Goal: Book appointment/travel/reservation

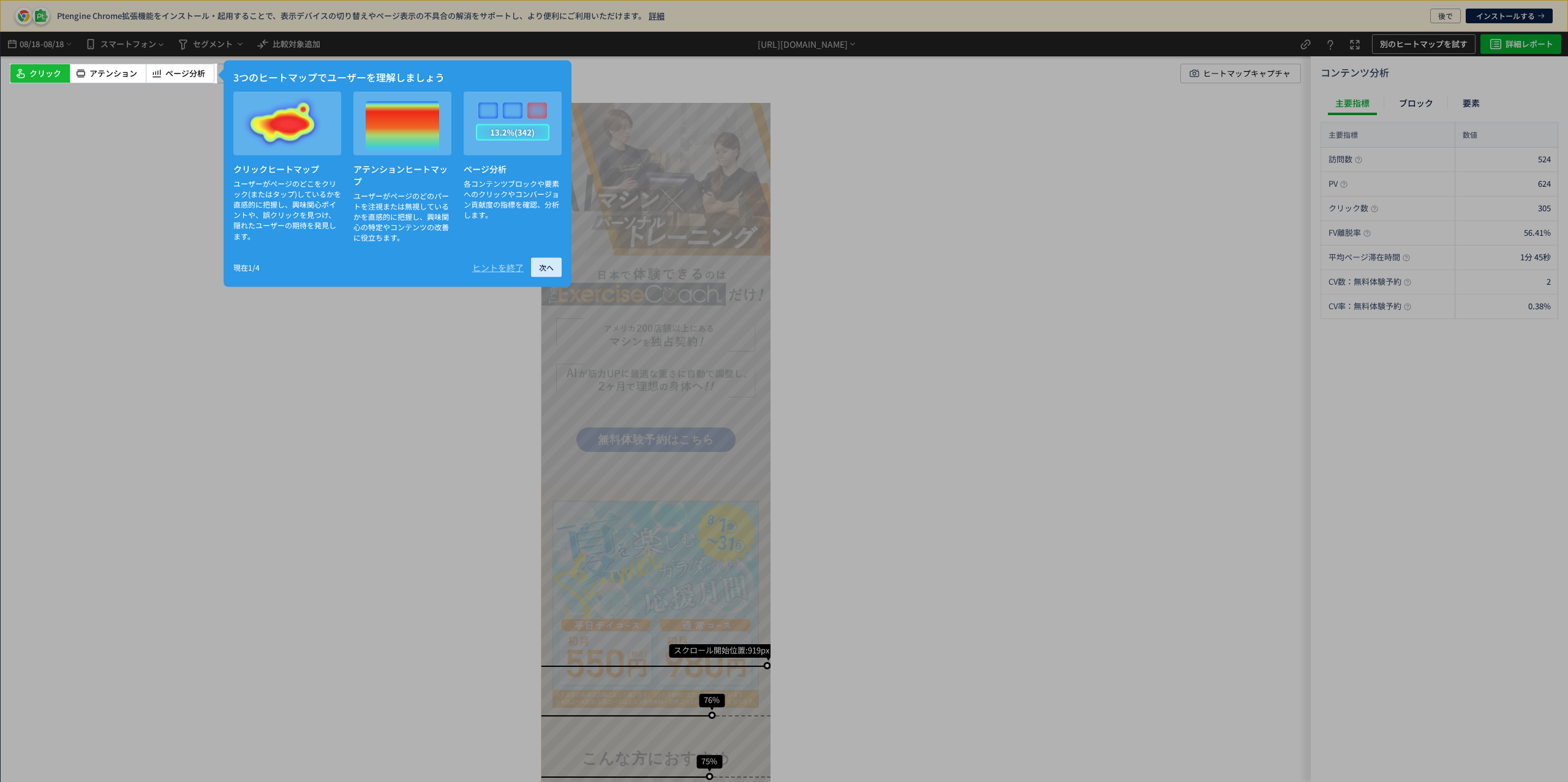
click at [539, 268] on span "次へ" at bounding box center [546, 267] width 14 height 20
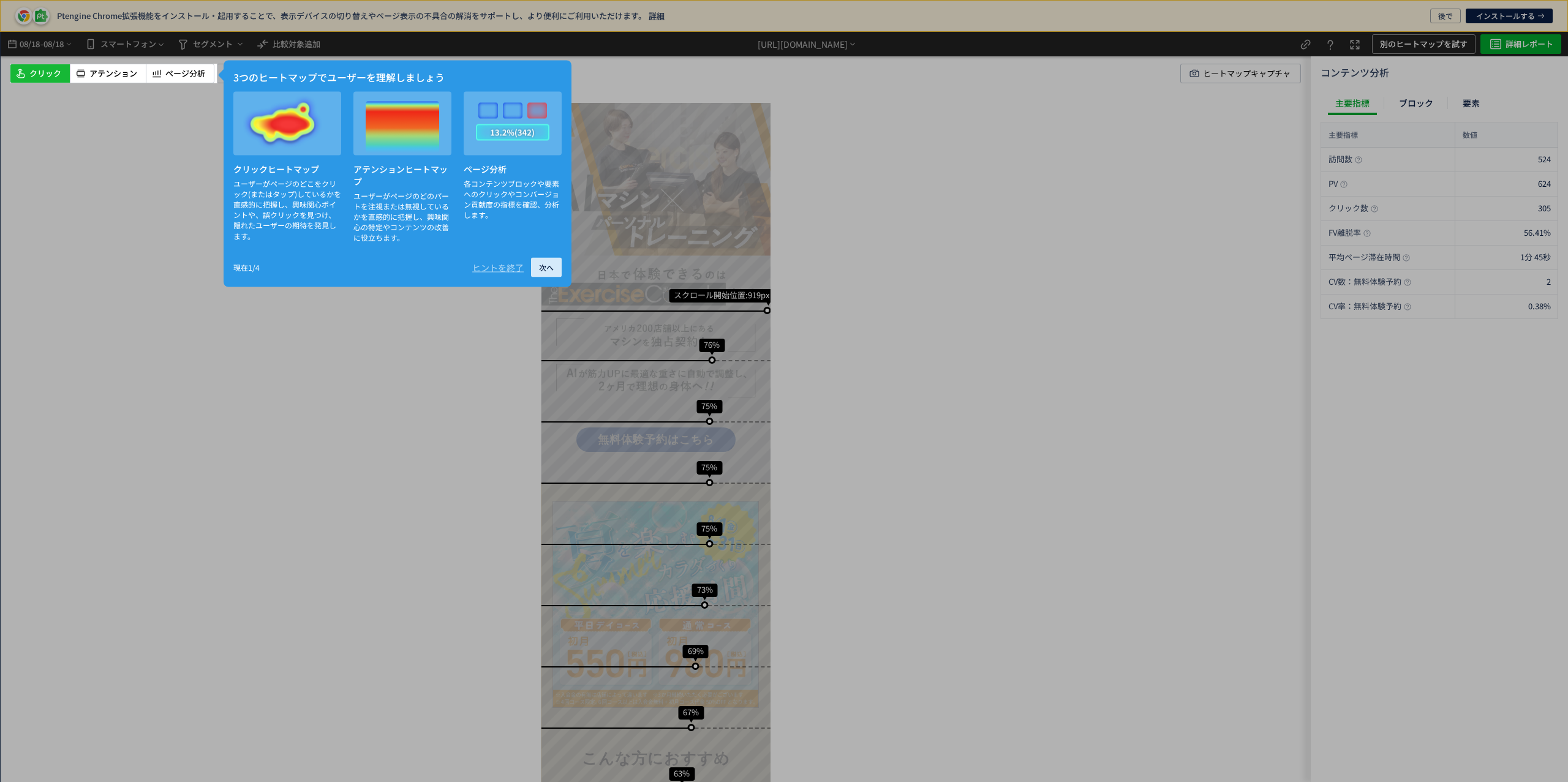
scroll to position [355, 0]
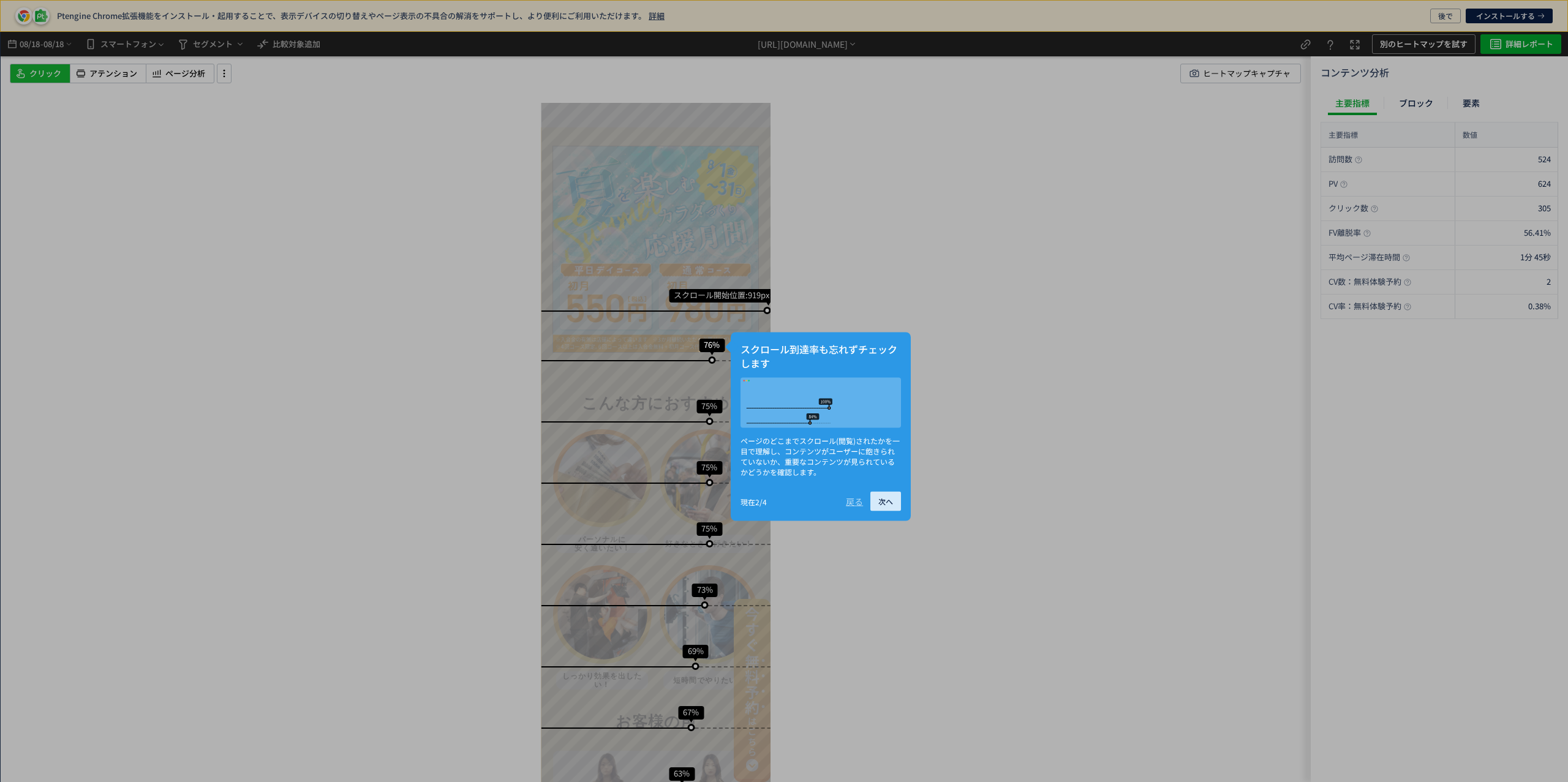
click at [539, 268] on div at bounding box center [784, 169] width 1568 height 338
click at [850, 508] on div "戻る" at bounding box center [854, 501] width 17 height 13
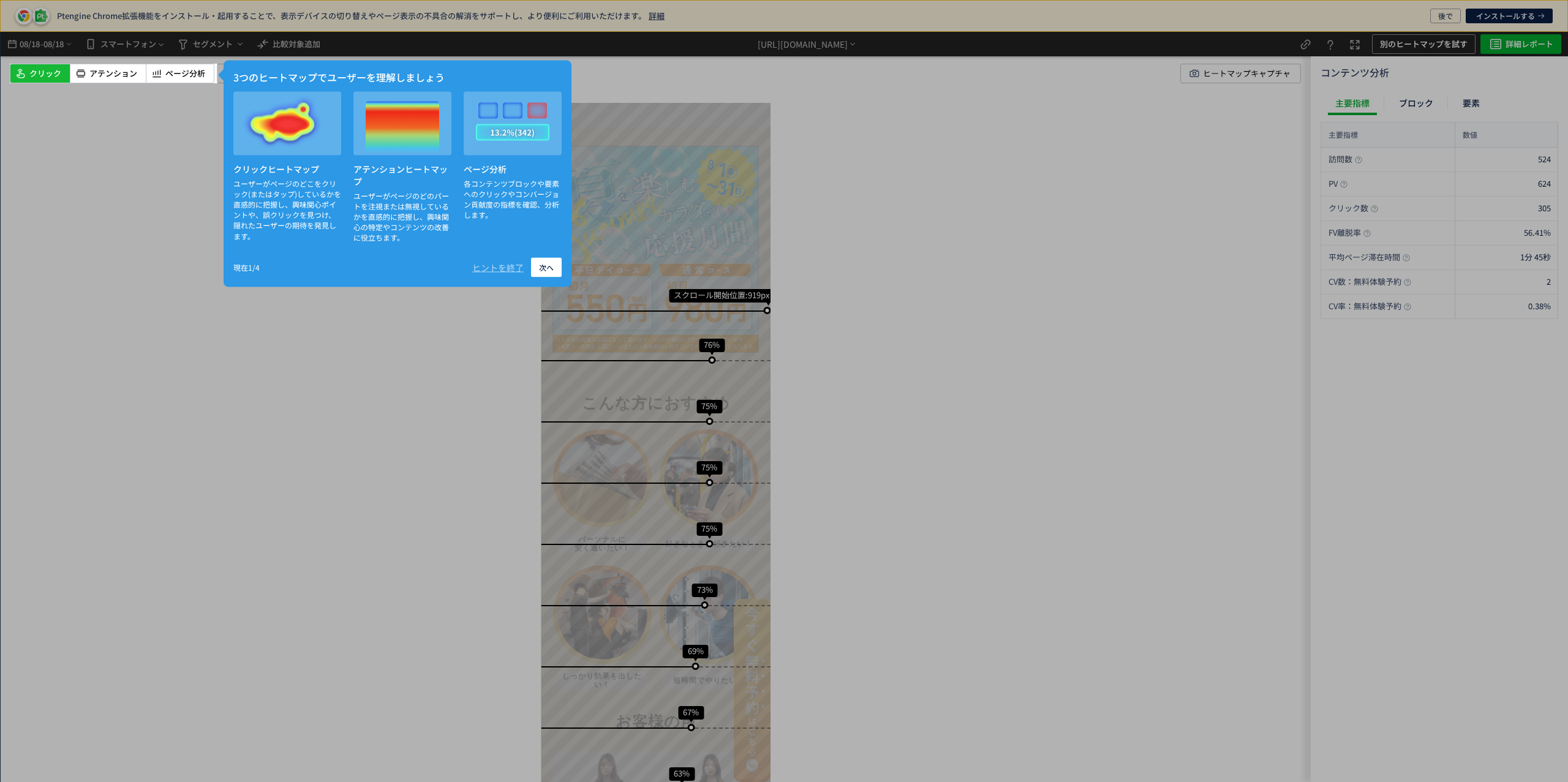
scroll to position [0, 0]
click at [541, 262] on span "次へ" at bounding box center [546, 267] width 14 height 20
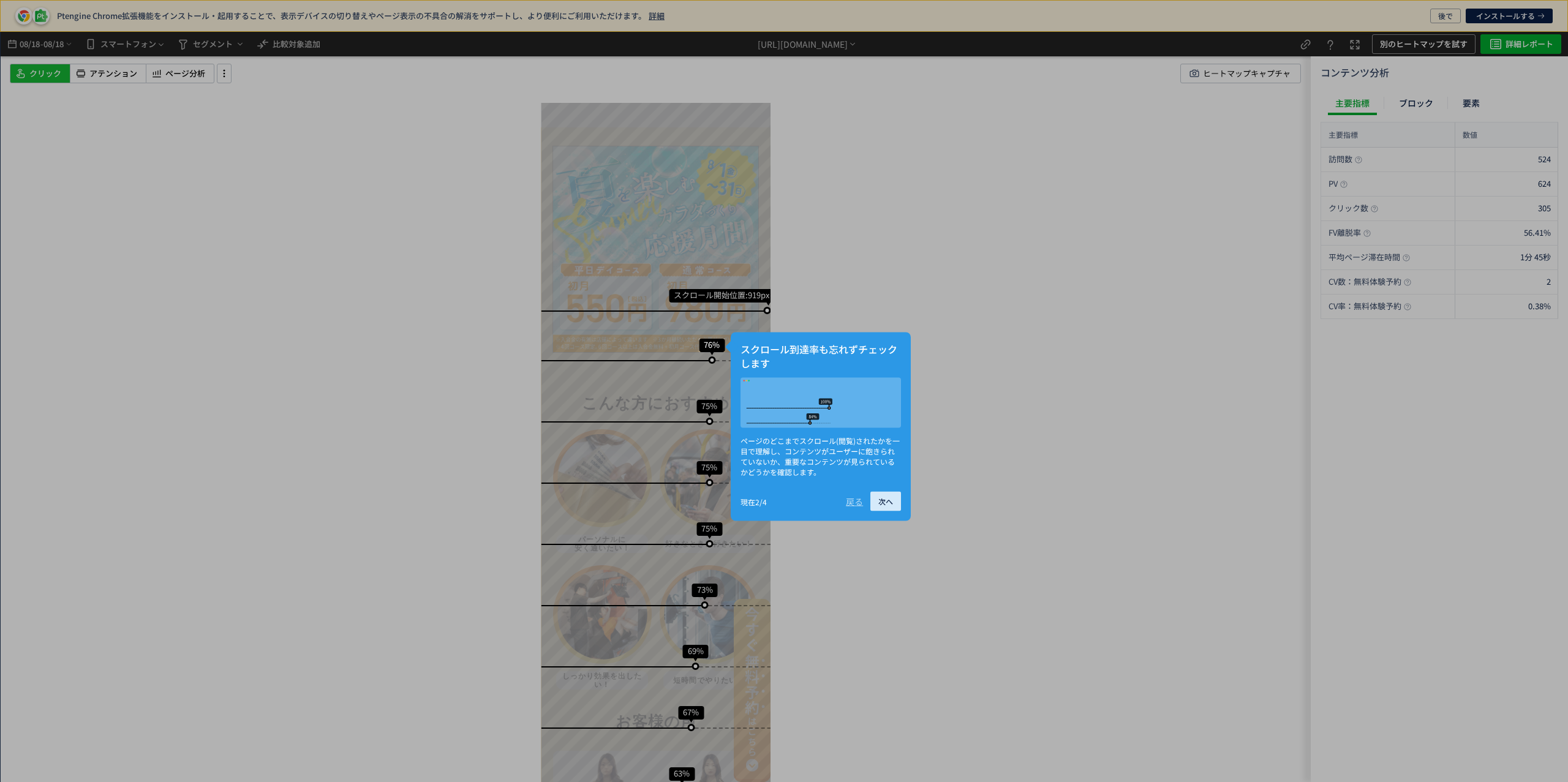
click at [888, 511] on span "次へ" at bounding box center [886, 501] width 14 height 20
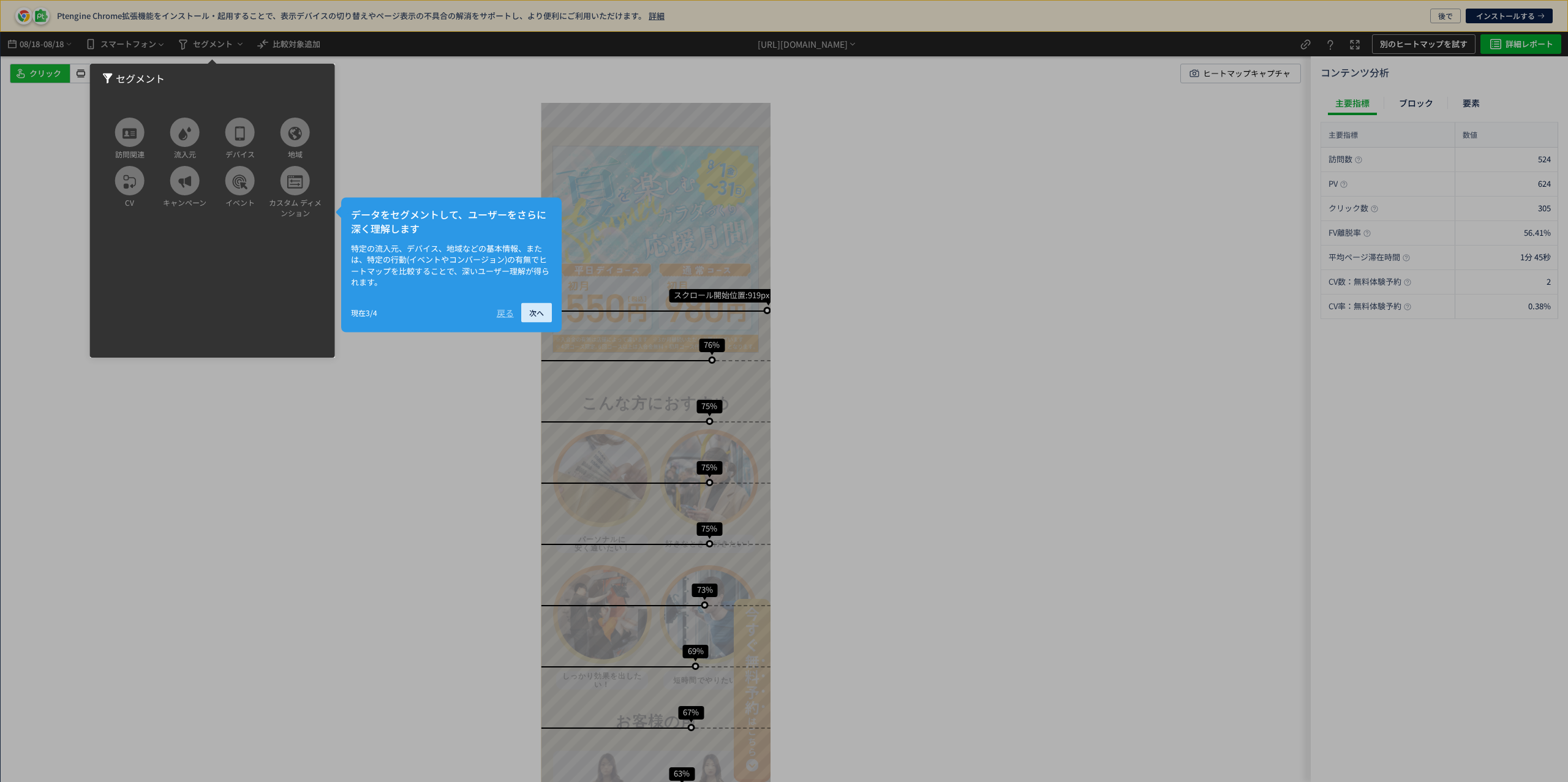
click at [541, 310] on span "次へ" at bounding box center [536, 312] width 14 height 20
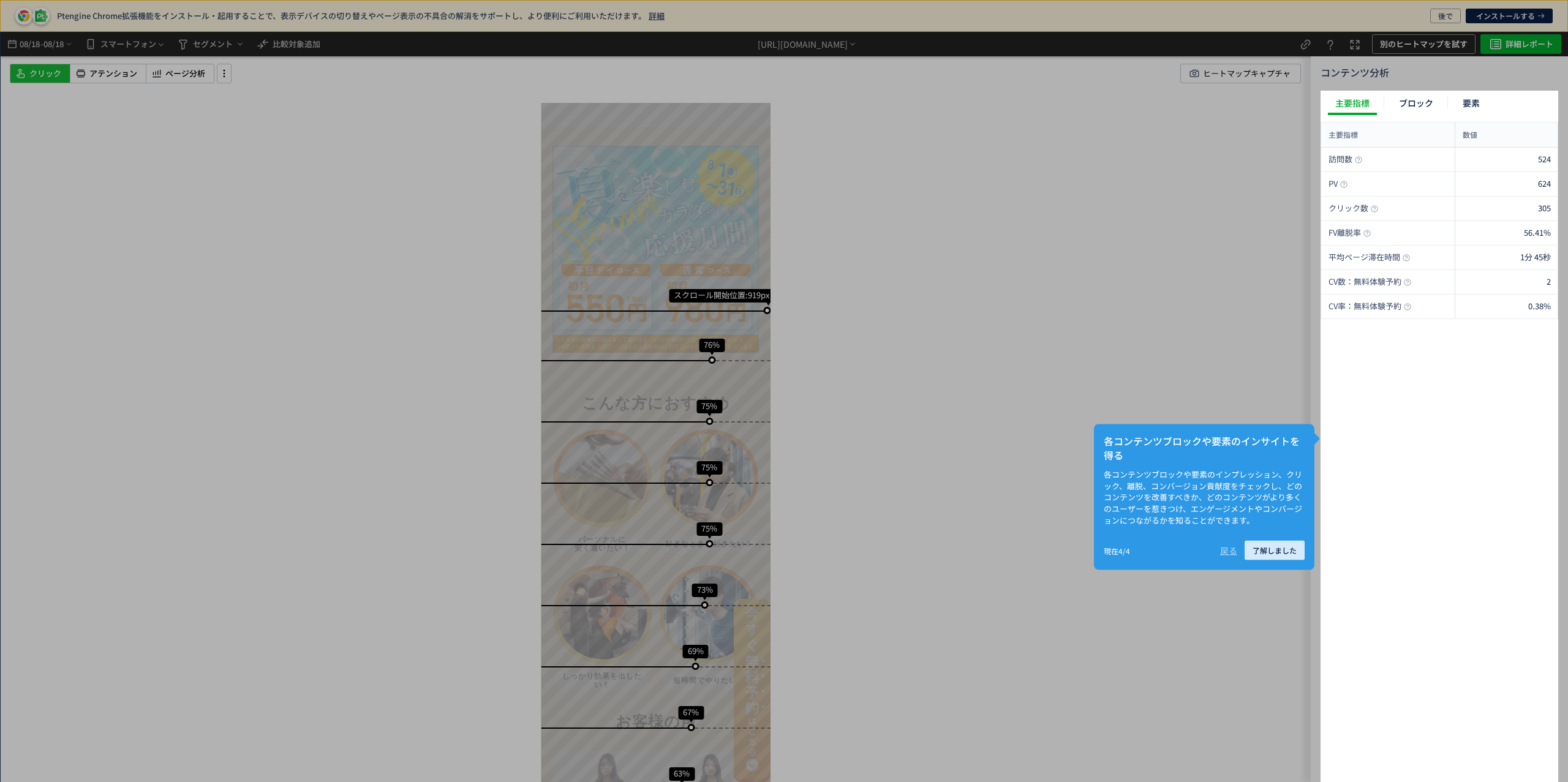
click at [1273, 545] on span "了解しました" at bounding box center [1274, 551] width 44 height 20
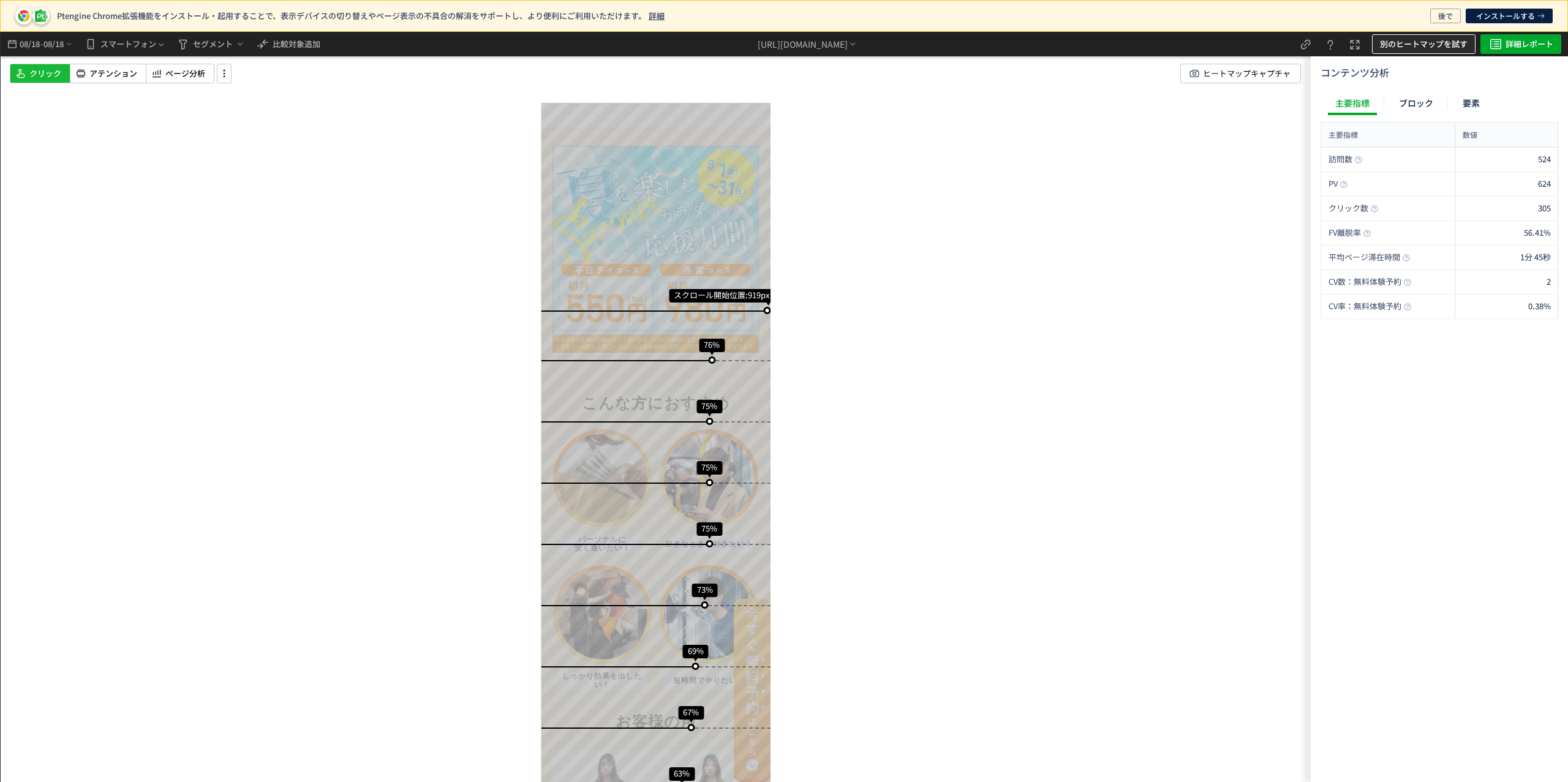
click at [1442, 43] on span "別のヒートマップを試す" at bounding box center [1423, 44] width 87 height 20
click at [1247, 139] on div "スクロール開始位置:919px スクロール到達率 76% スクロール到達率 75% スクロール到達率 75% スクロール到達率 75% スクロール到達率 73…" at bounding box center [655, 407] width 1310 height 751
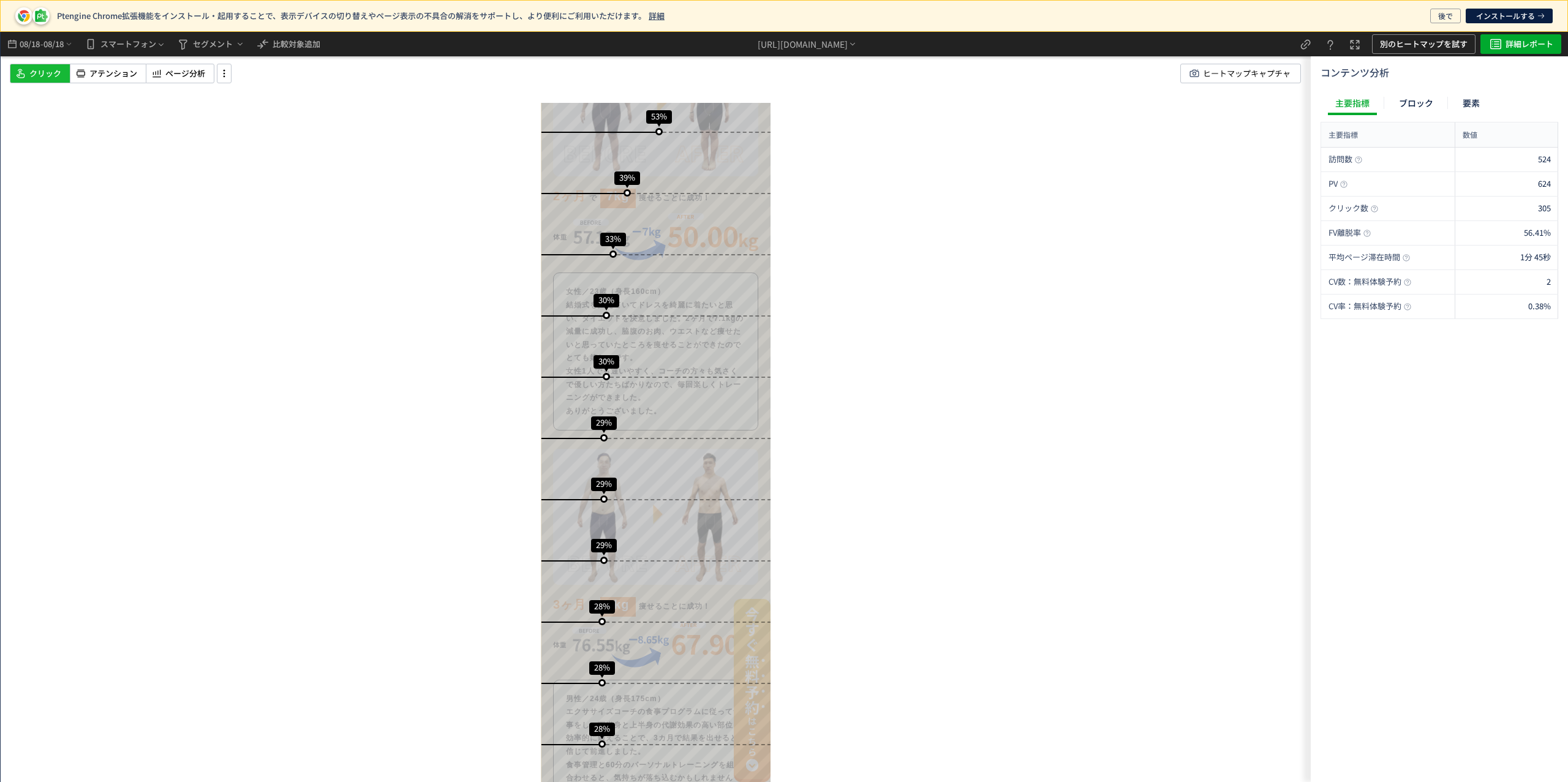
scroll to position [1068, 0]
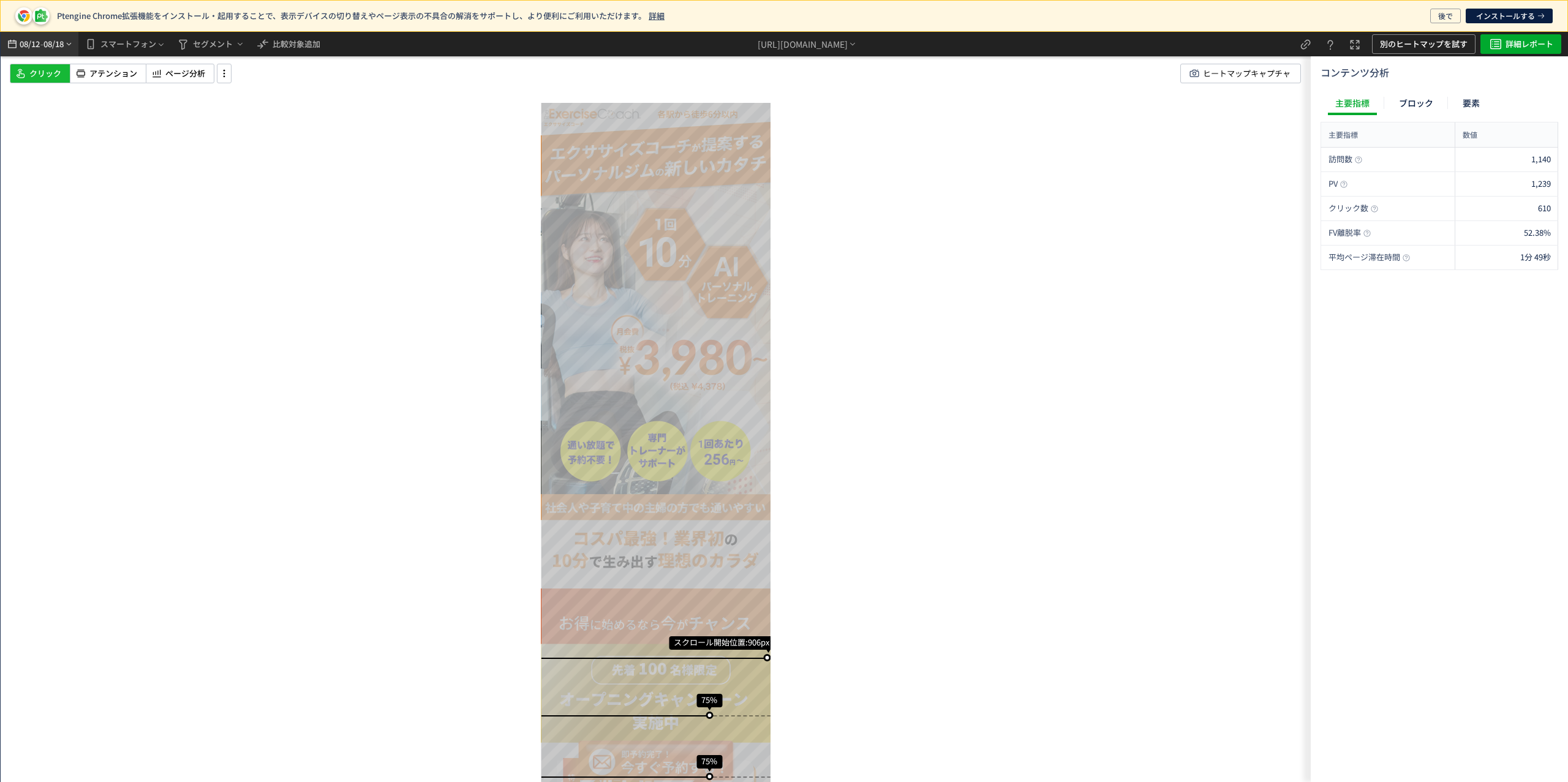
click at [60, 40] on span "08/18" at bounding box center [53, 43] width 21 height 24
click at [221, 150] on span "1" at bounding box center [220, 156] width 14 height 14
click at [140, 206] on span "18" at bounding box center [140, 207] width 14 height 14
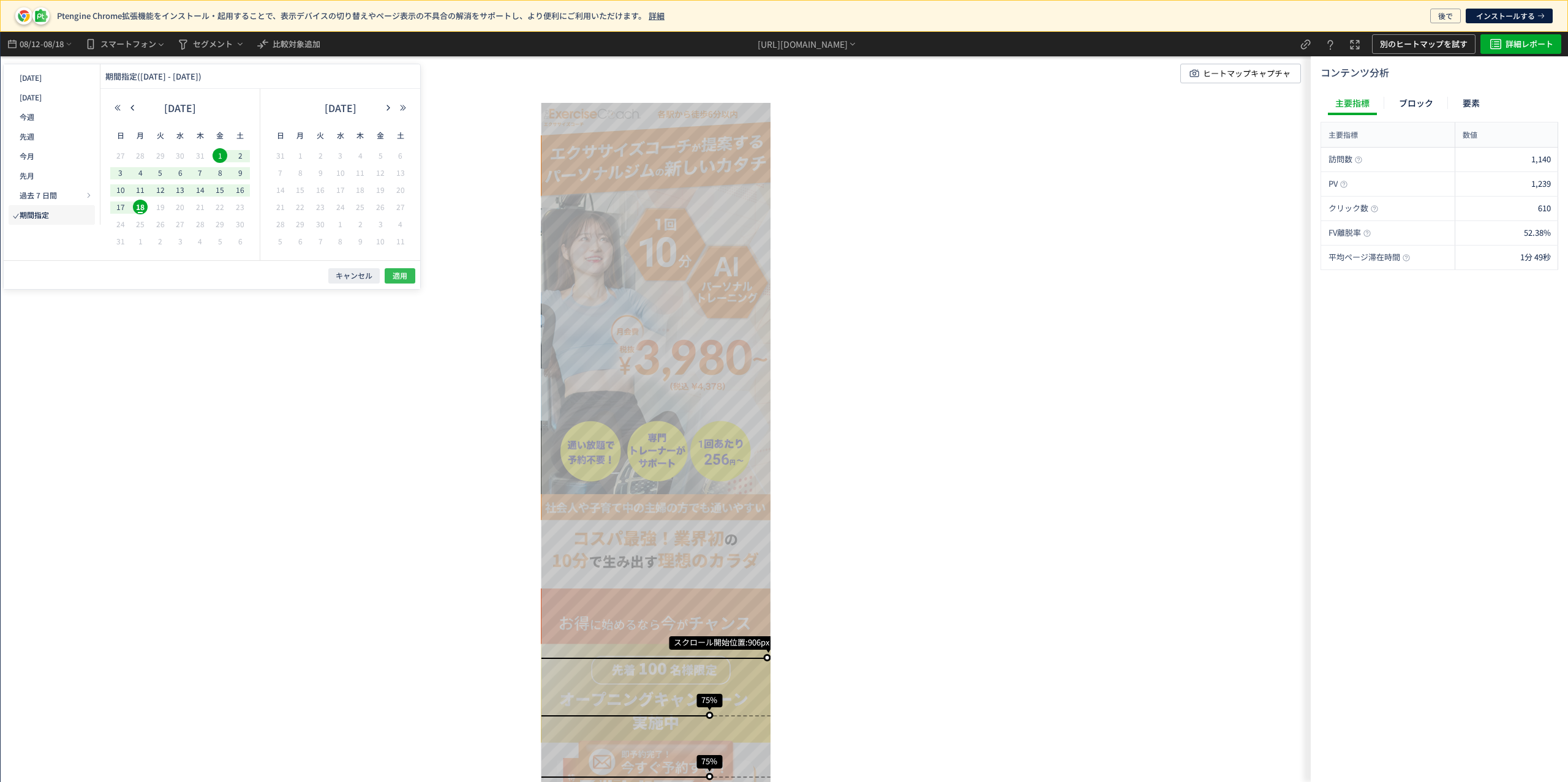
click at [393, 273] on span "適用" at bounding box center [400, 276] width 14 height 11
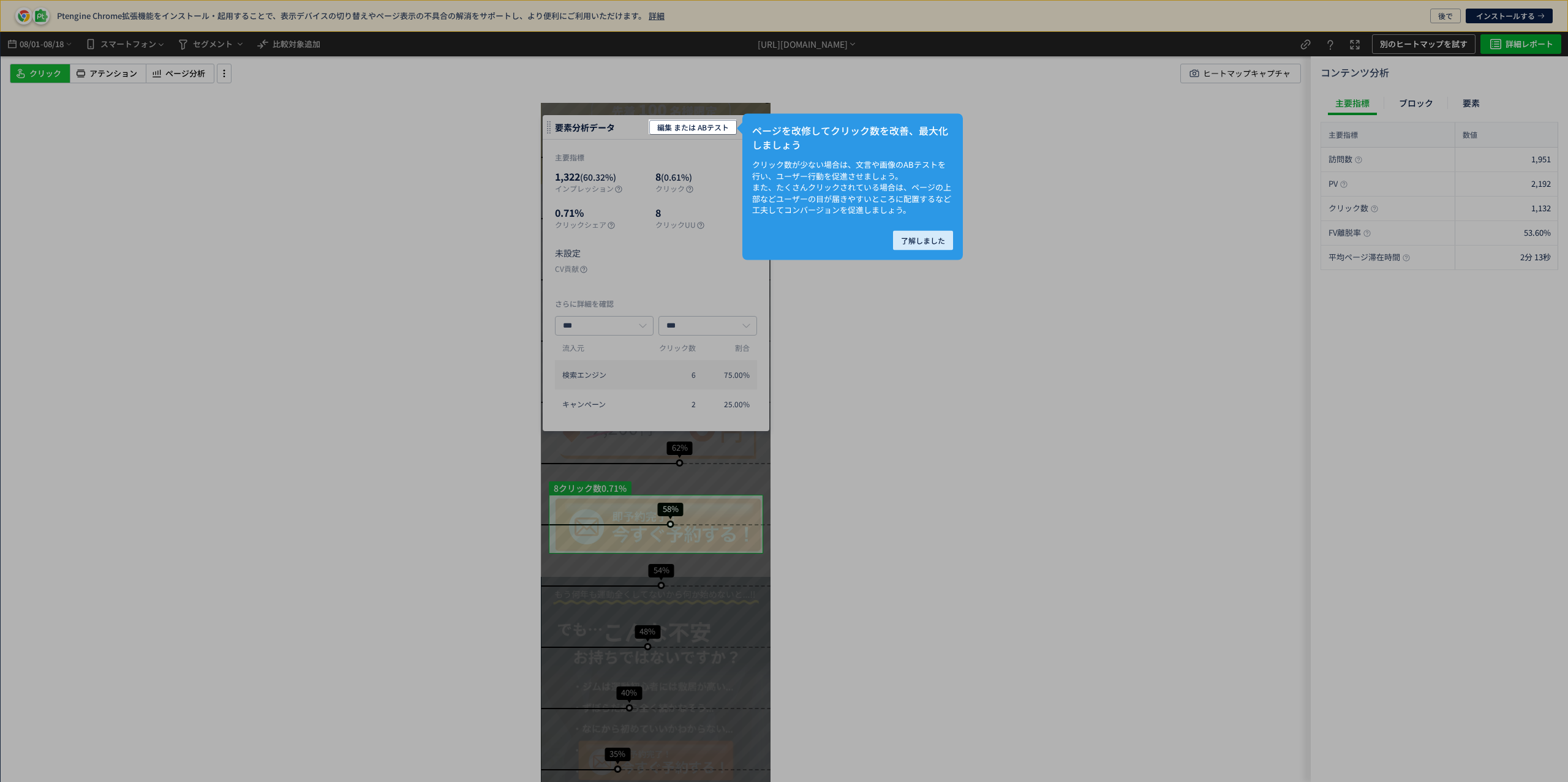
click at [904, 244] on span "了解しました" at bounding box center [923, 240] width 44 height 20
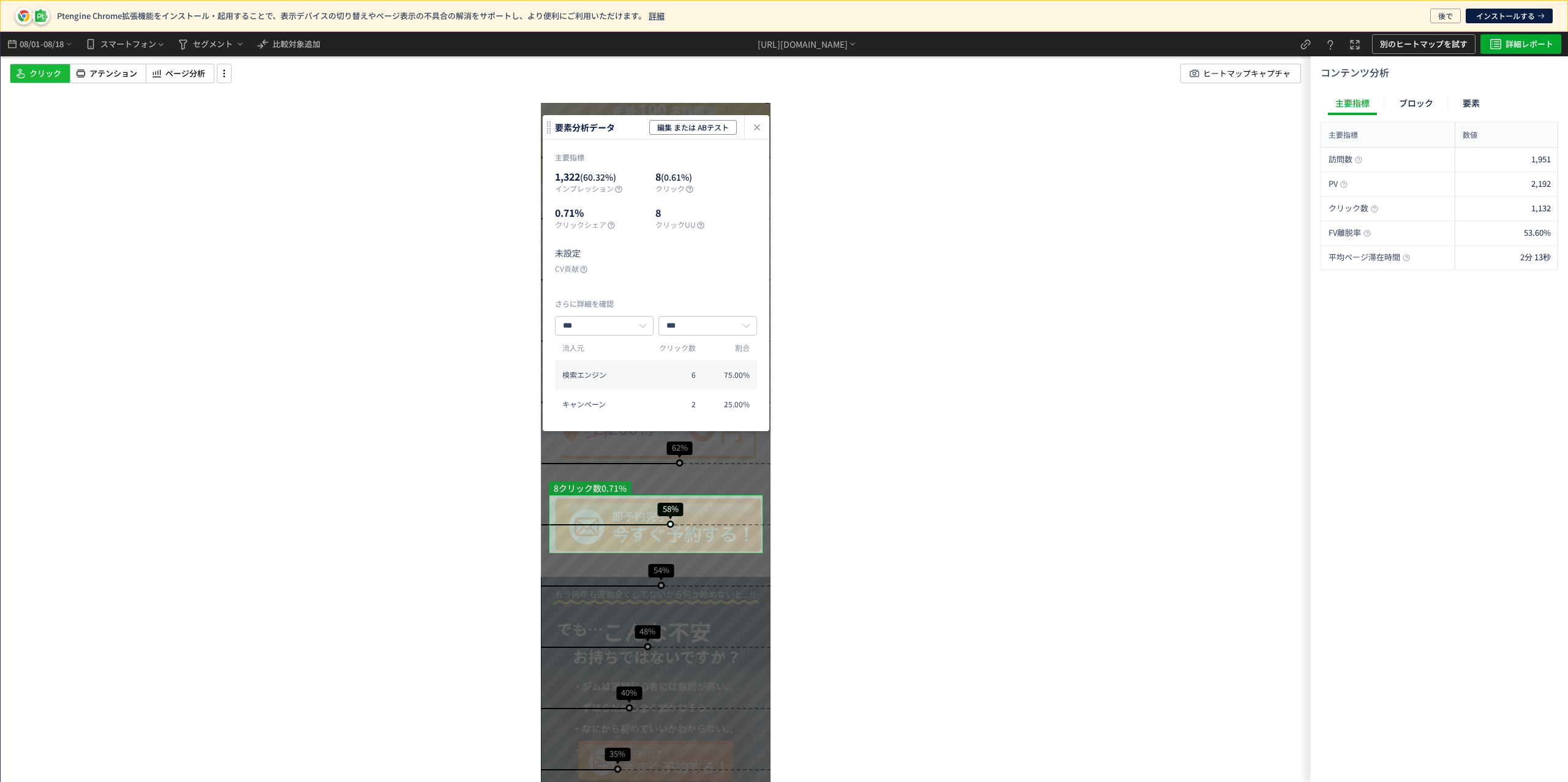
click at [755, 128] on icon "heatmap-click-data-modal" at bounding box center [757, 127] width 14 height 14
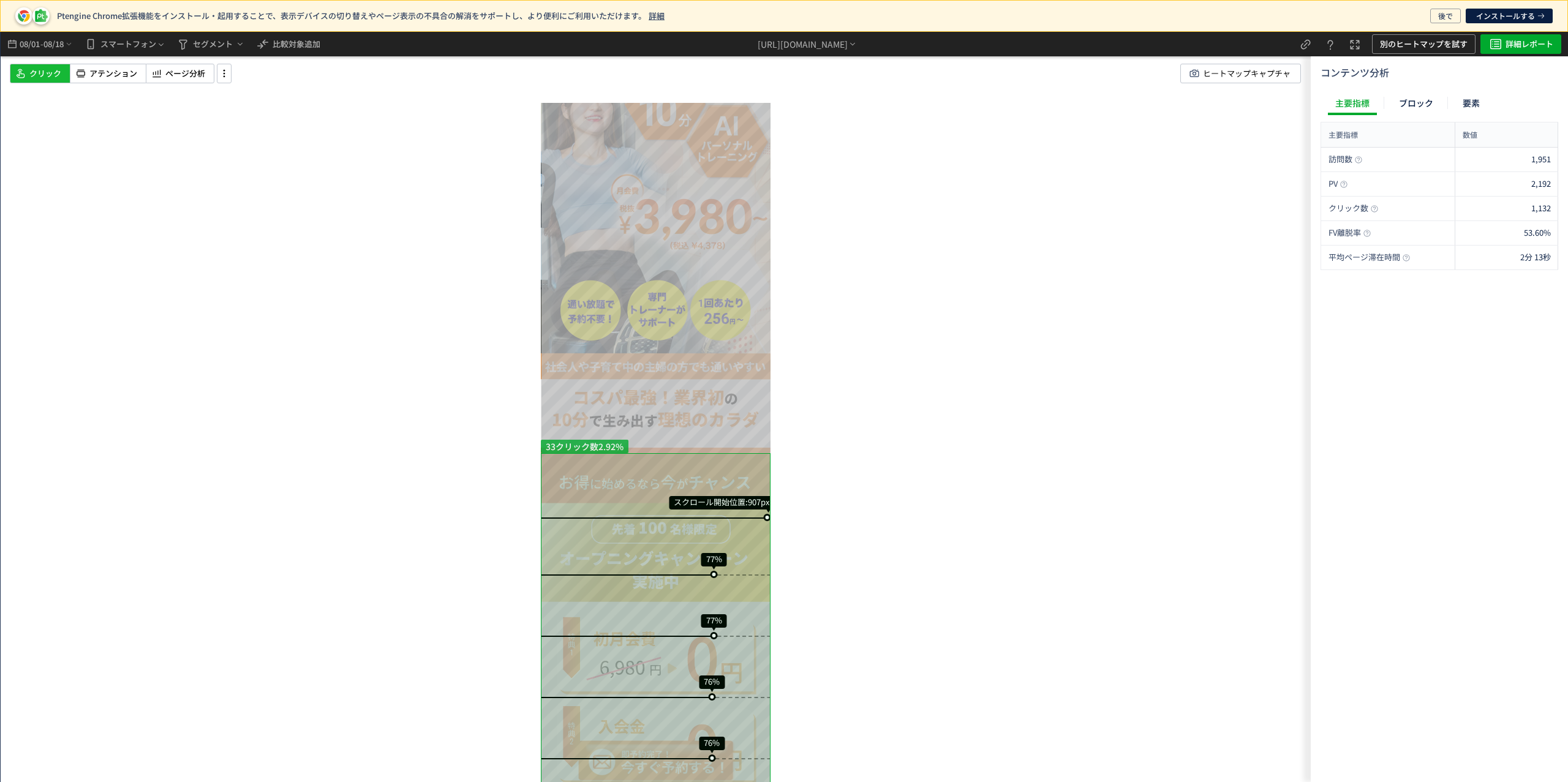
scroll to position [130, 0]
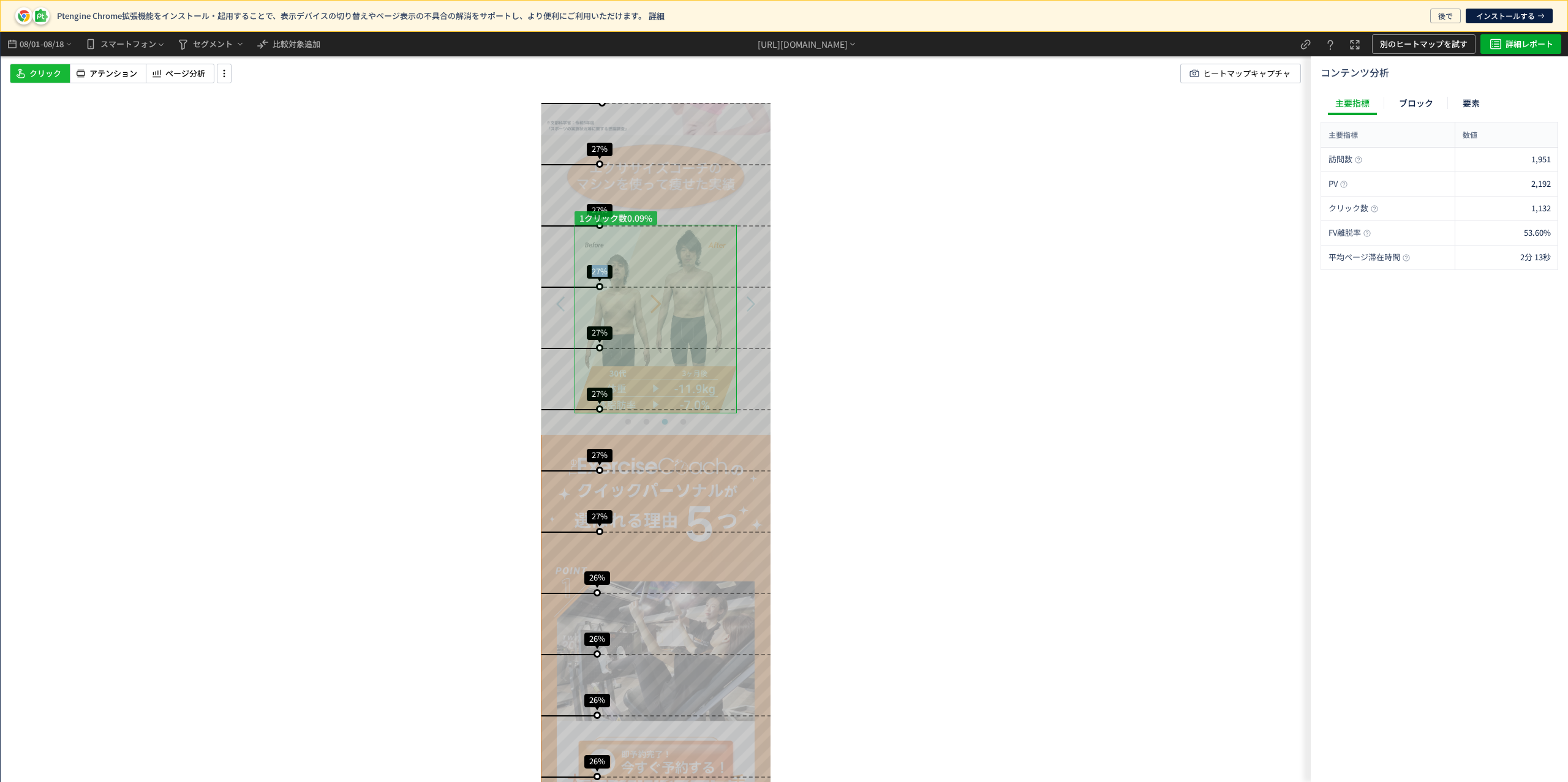
drag, startPoint x: 722, startPoint y: 297, endPoint x: 559, endPoint y: 297, distance: 163.0
drag, startPoint x: 683, startPoint y: 295, endPoint x: 579, endPoint y: 295, distance: 104.0
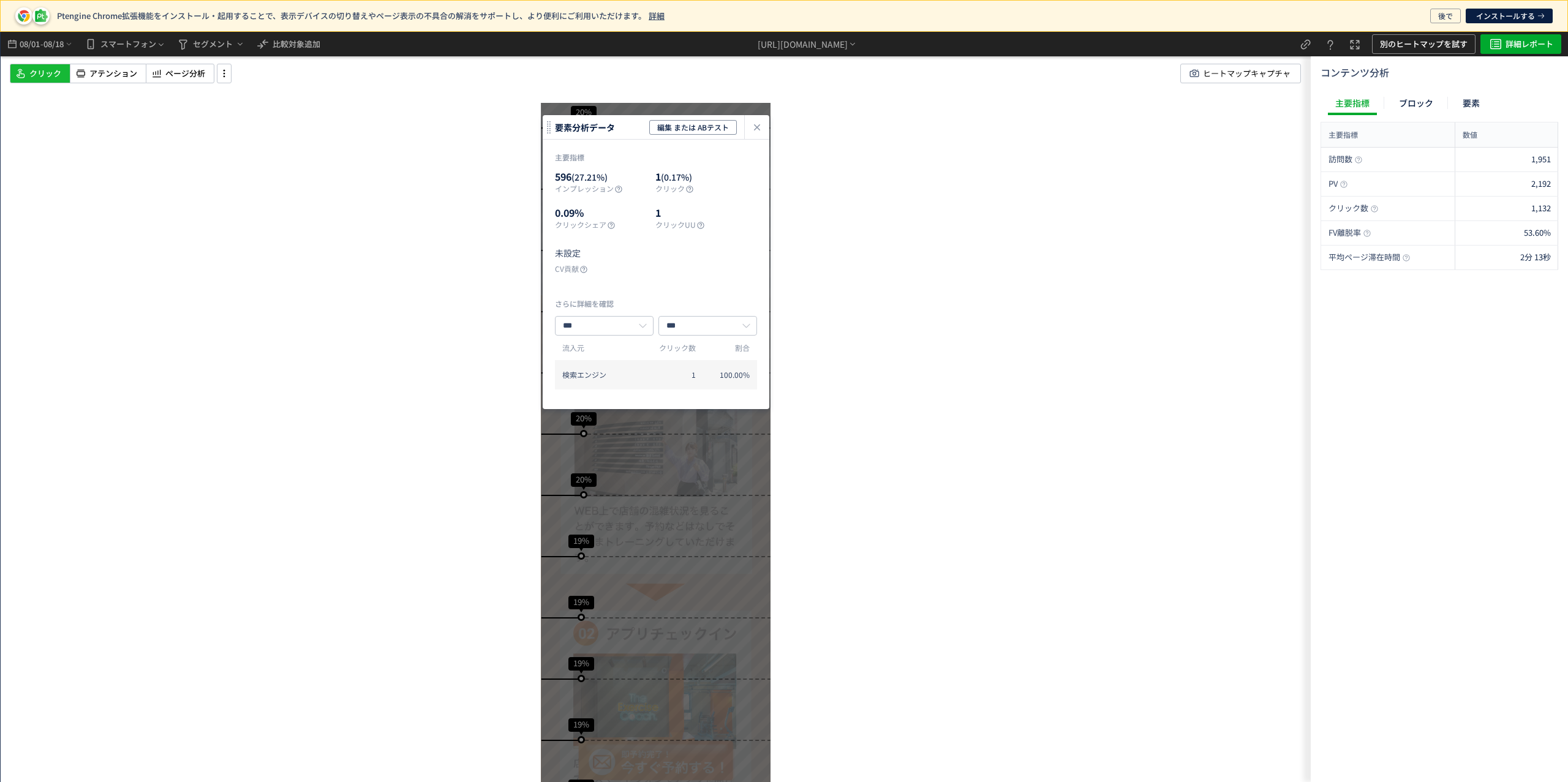
click at [768, 121] on div "heatmap-click-data-modal" at bounding box center [756, 127] width 24 height 24
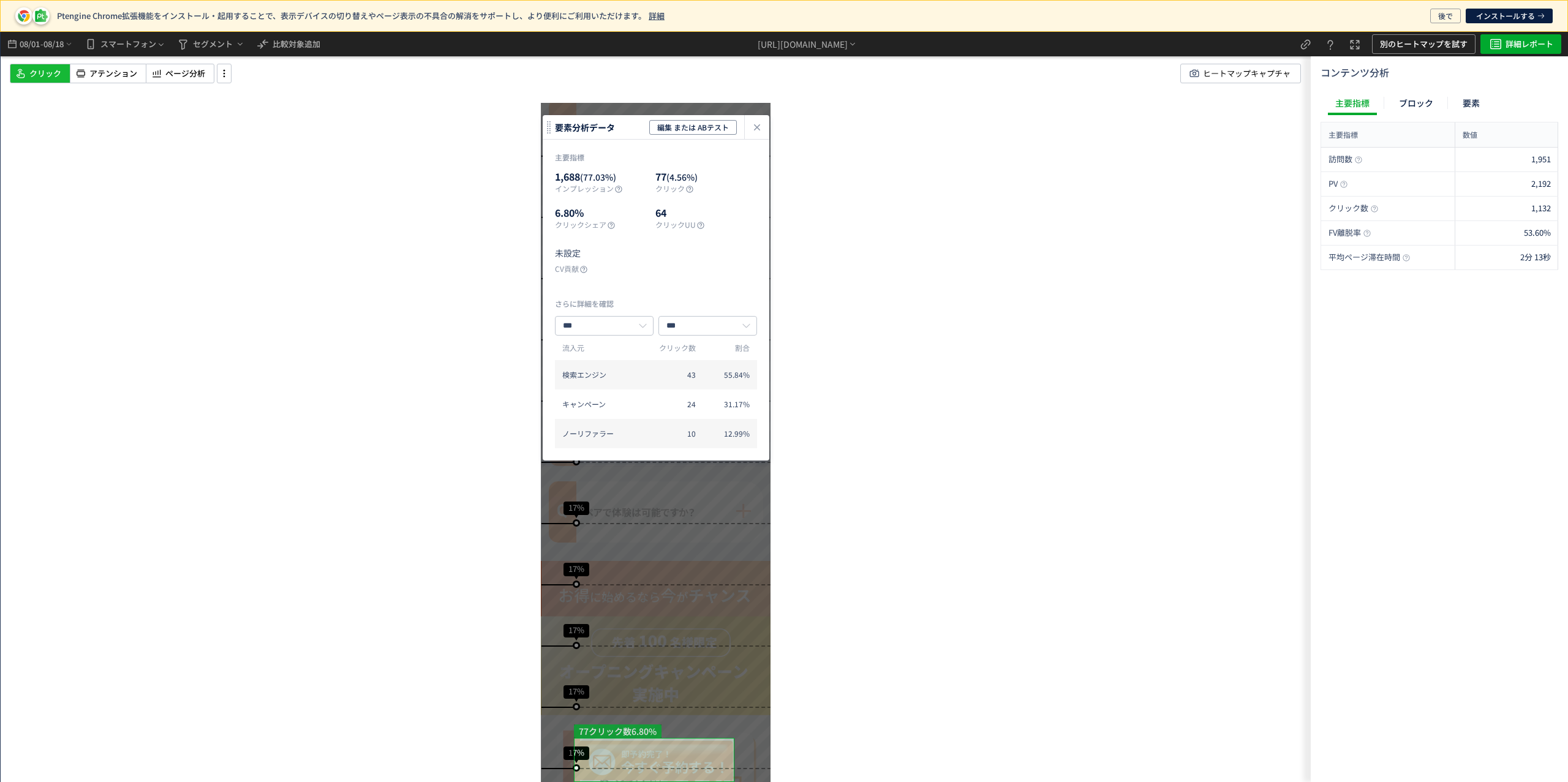
click at [757, 128] on use "heatmap-click-data-modal" at bounding box center [757, 127] width 6 height 6
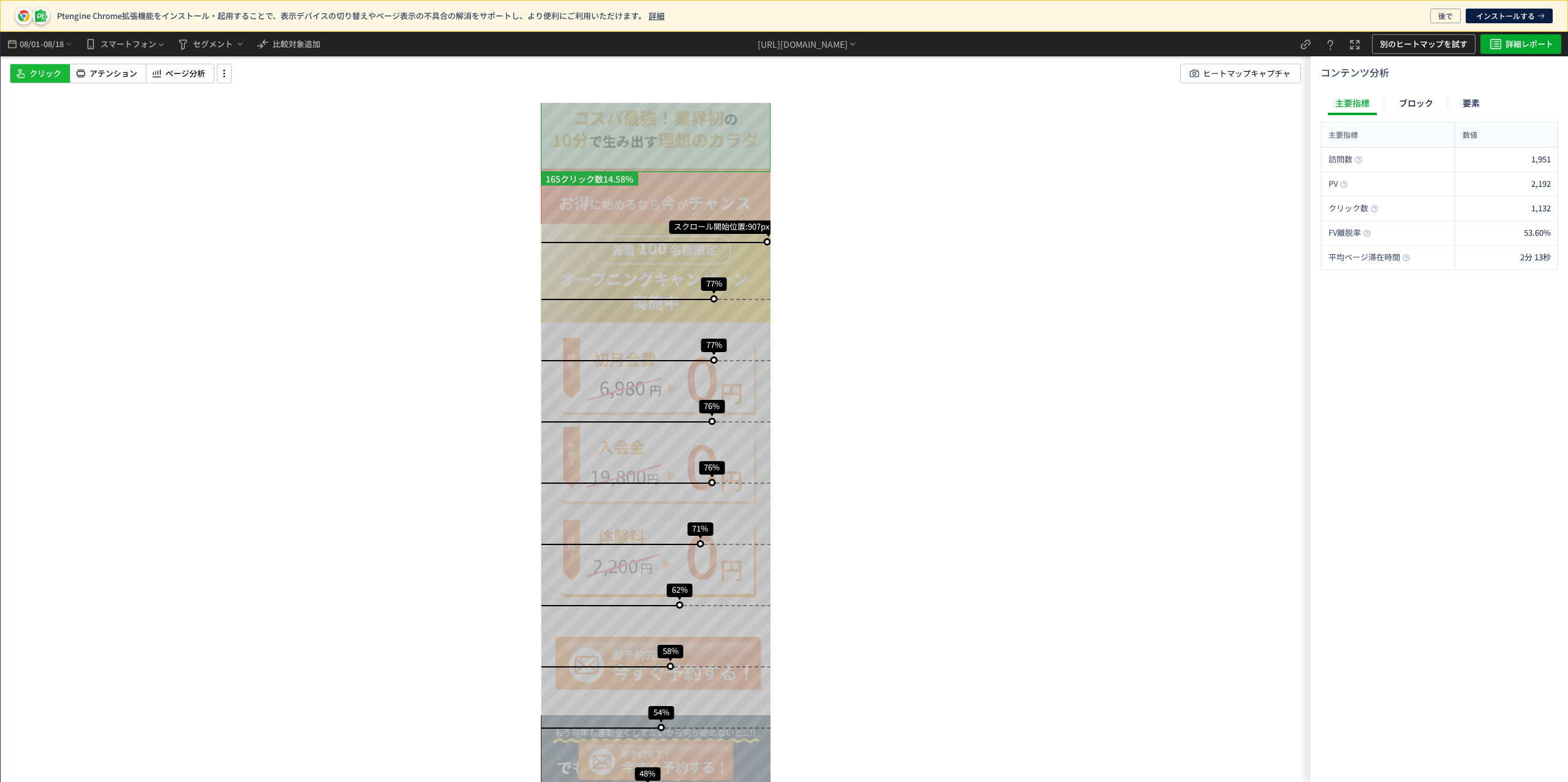
scroll to position [420, 0]
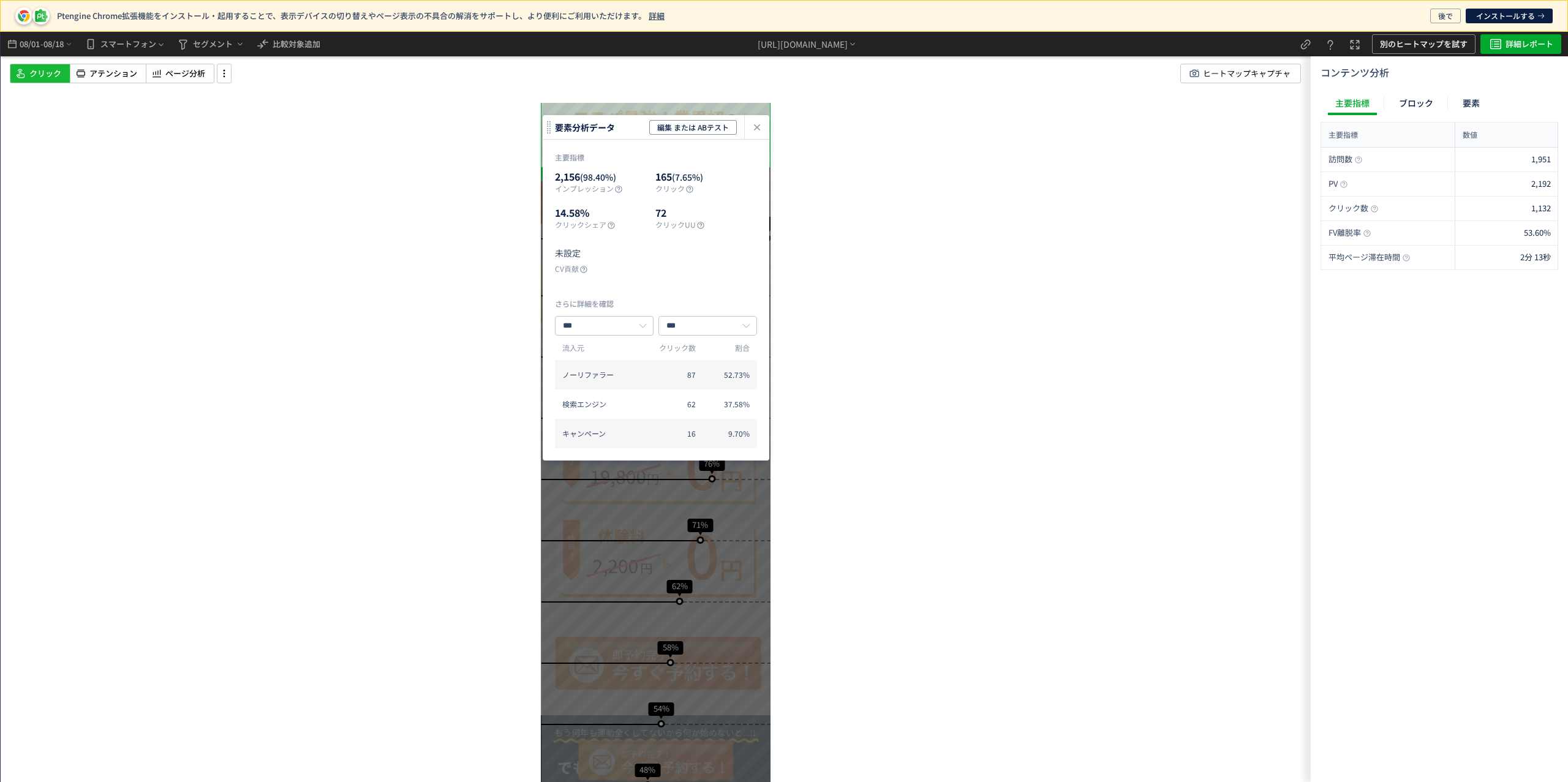
click at [1095, 363] on div "スクロール開始位置:907px スクロール到達率 77% スクロール到達率 77% スクロール到達率 76% スクロール到達率 76% スクロール到達率 71…" at bounding box center [655, 407] width 1310 height 751
click at [759, 126] on icon "heatmap-click-data-modal" at bounding box center [757, 127] width 14 height 14
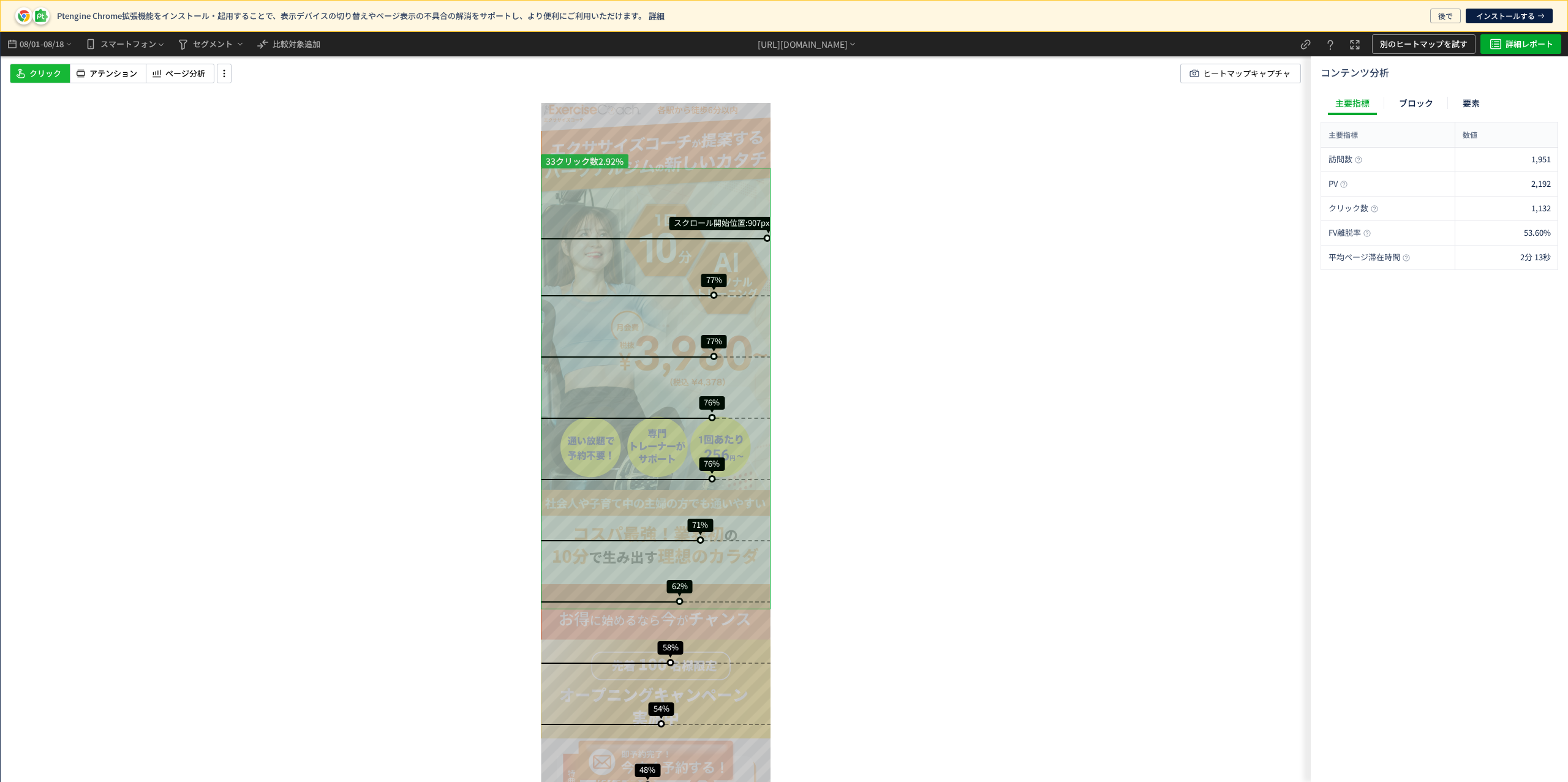
scroll to position [0, 0]
